Goal: Find specific page/section: Find specific page/section

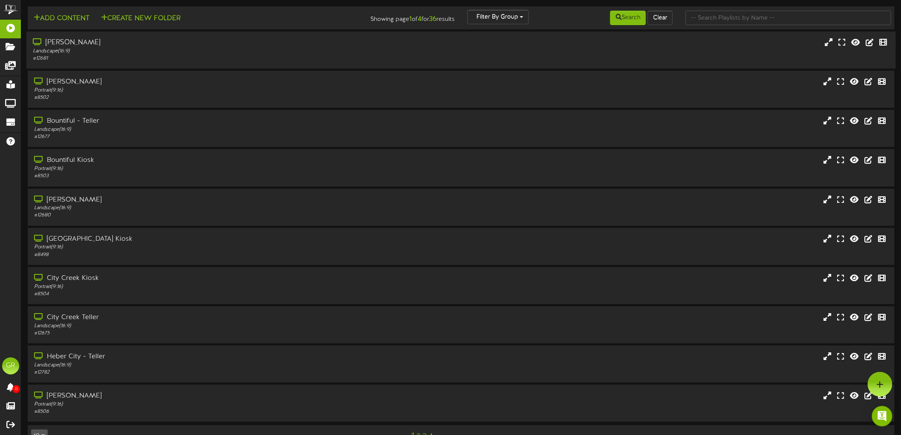
click at [89, 57] on div "# 12681" at bounding box center [208, 58] width 350 height 7
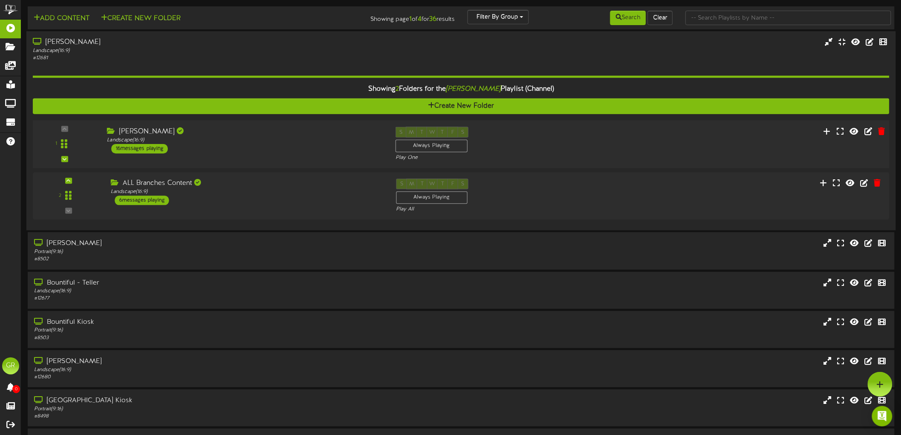
click at [156, 148] on div "16 messages playing" at bounding box center [140, 148] width 57 height 9
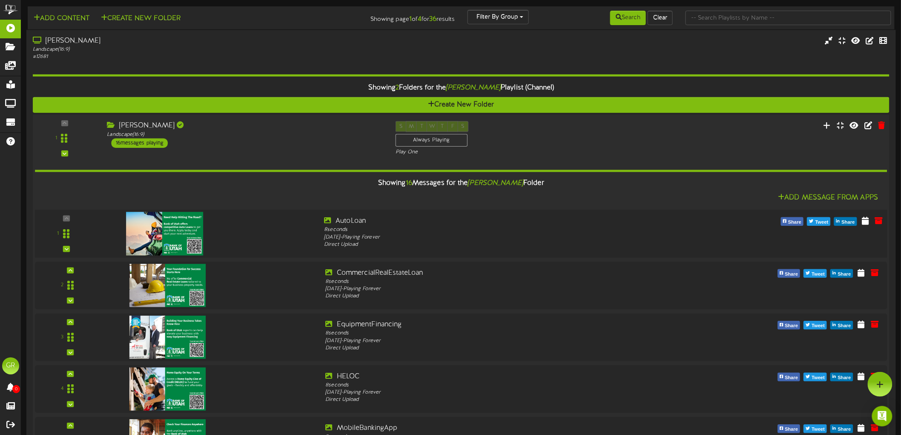
click at [189, 235] on img at bounding box center [164, 233] width 77 height 43
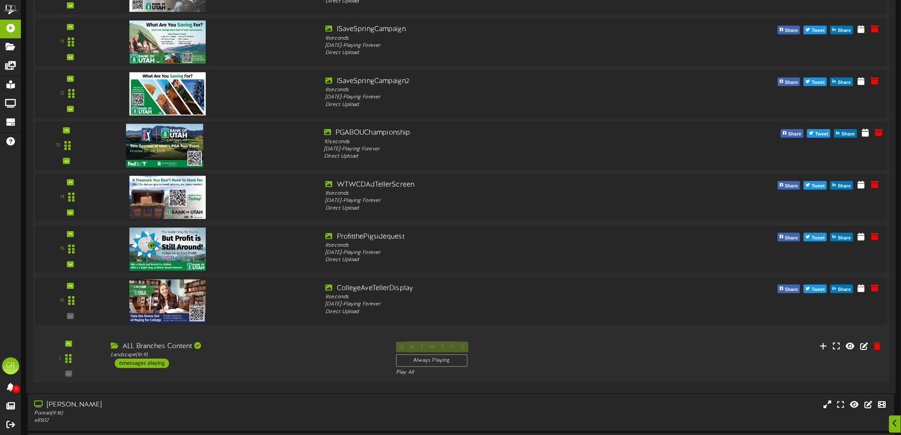
scroll to position [757, 0]
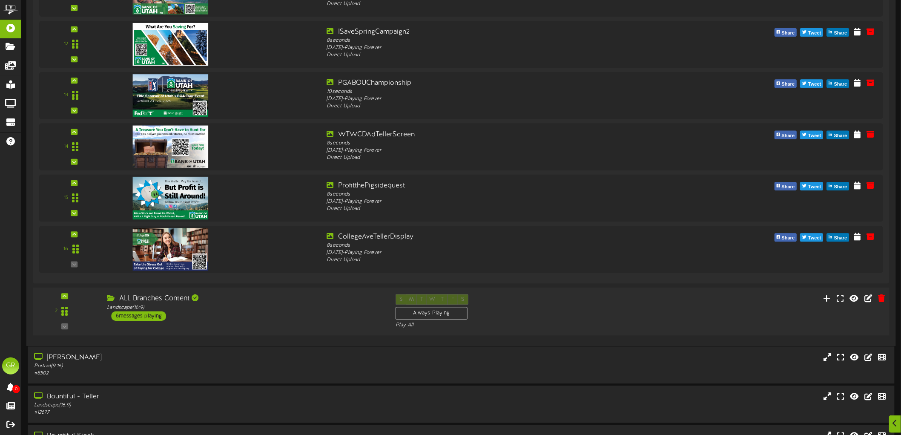
click at [163, 316] on div "6 messages playing" at bounding box center [139, 315] width 55 height 9
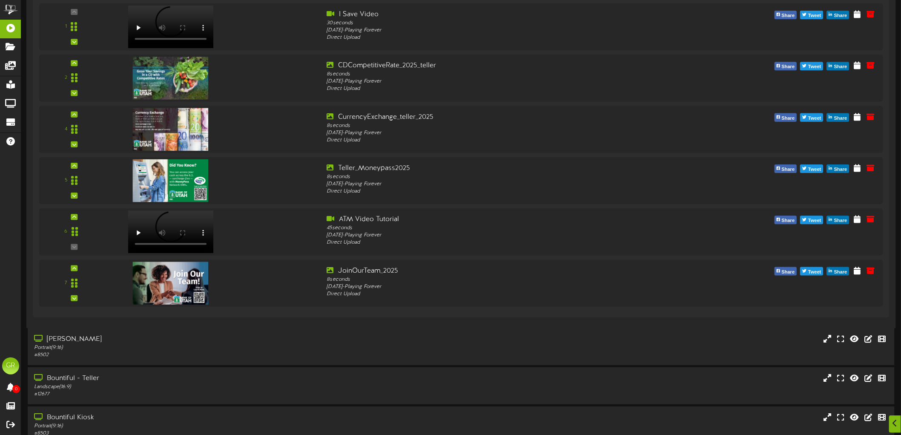
scroll to position [1182, 0]
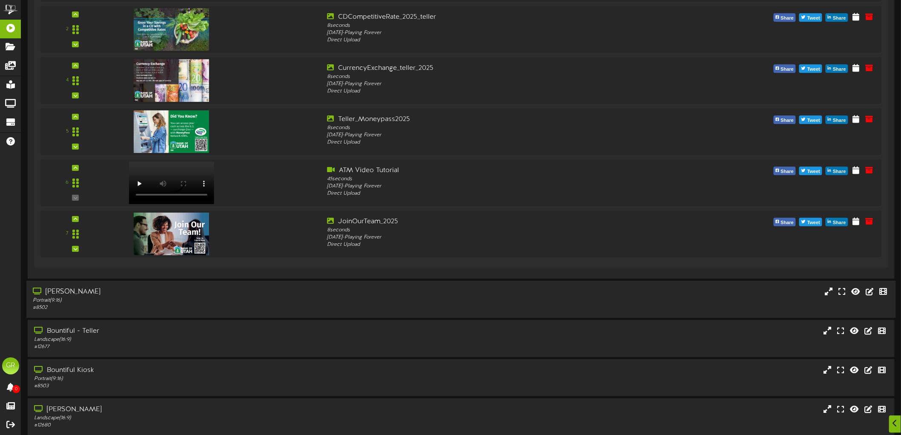
click at [158, 305] on div "# 8502" at bounding box center [208, 307] width 350 height 7
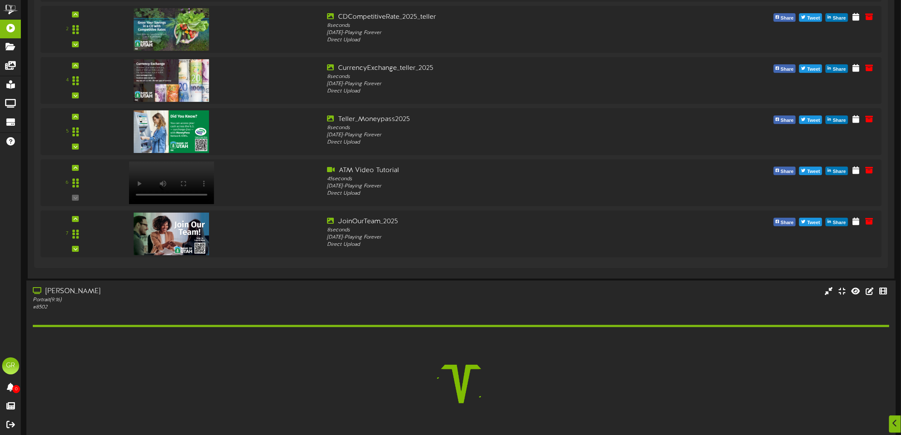
scroll to position [1230, 0]
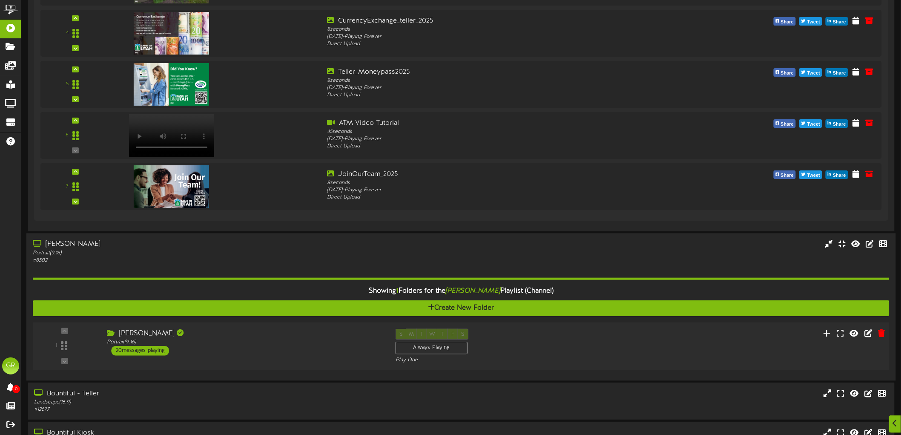
click at [141, 347] on div "20 messages playing" at bounding box center [141, 350] width 58 height 9
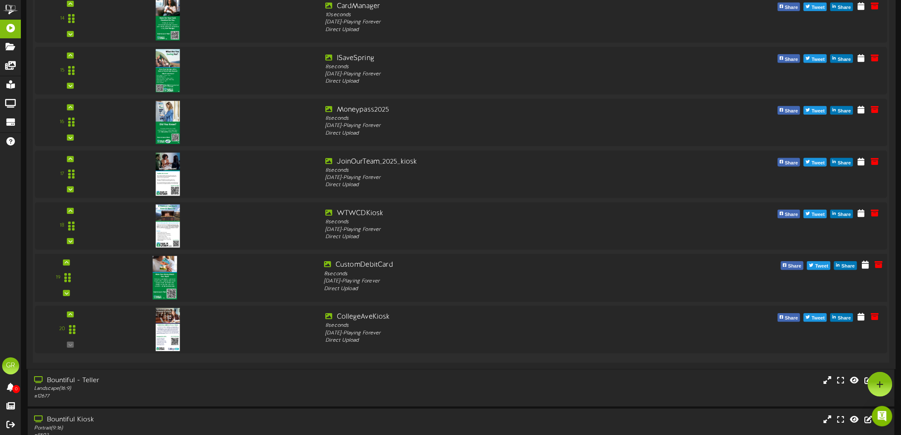
scroll to position [2271, 0]
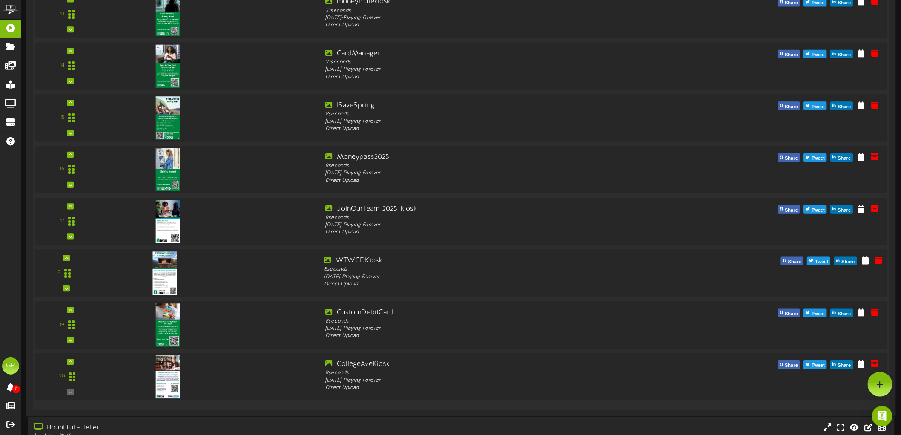
click at [170, 282] on img at bounding box center [164, 272] width 25 height 43
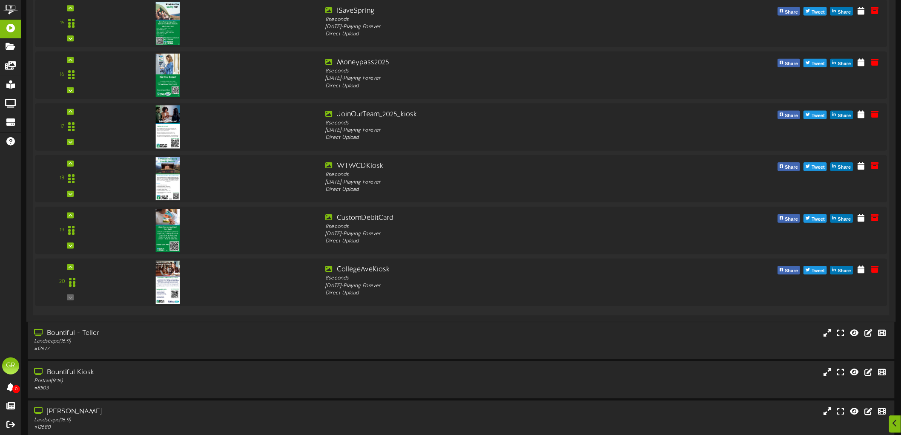
scroll to position [2599, 0]
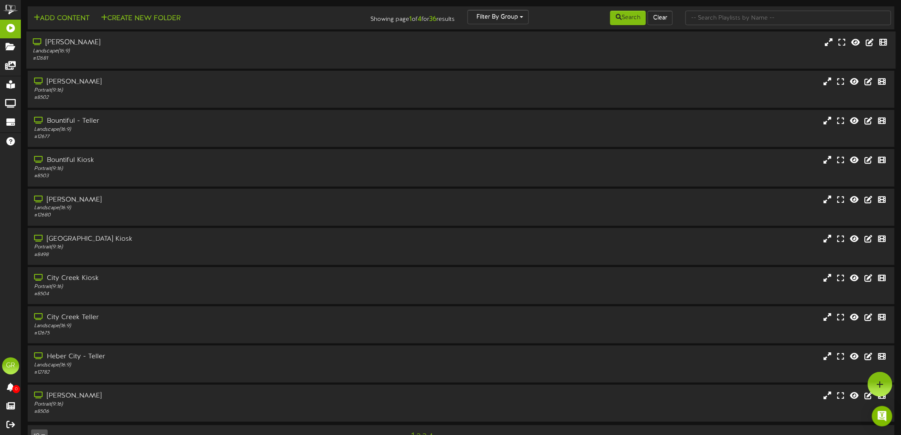
click at [127, 66] on div "[PERSON_NAME] Landscape ( 16:9 ) # 12681" at bounding box center [461, 50] width 870 height 37
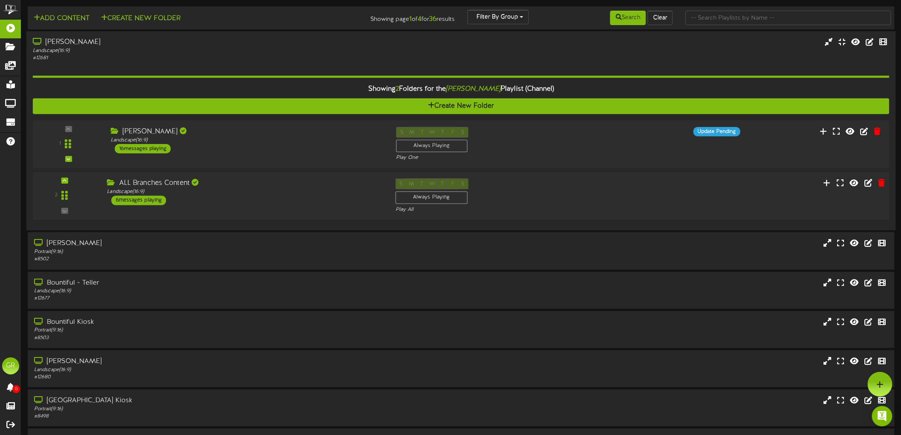
click at [152, 199] on div "6 messages playing" at bounding box center [139, 200] width 55 height 9
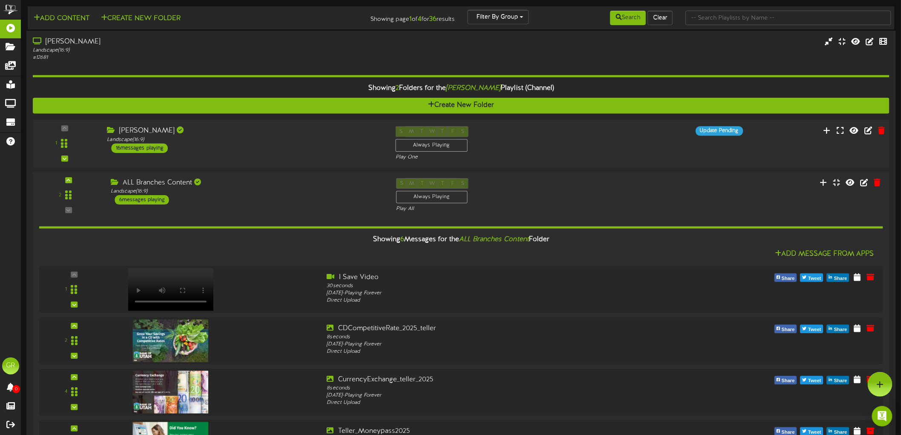
click at [144, 148] on div "16 messages playing" at bounding box center [140, 148] width 57 height 9
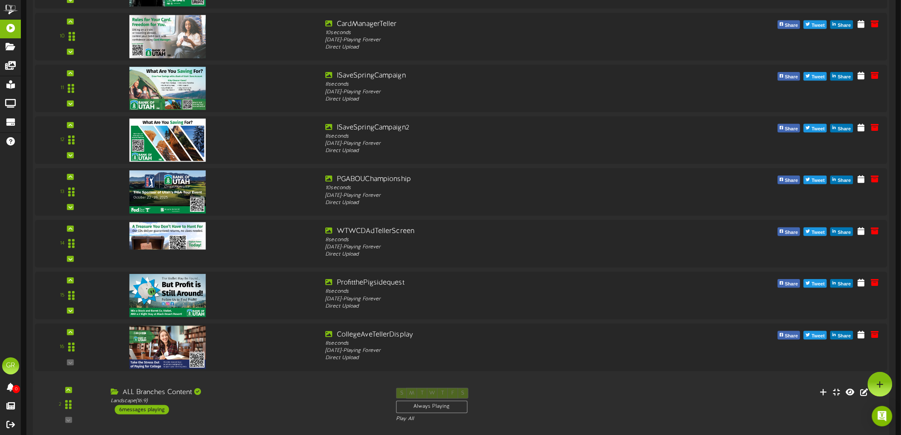
scroll to position [426, 0]
